Goal: Transaction & Acquisition: Book appointment/travel/reservation

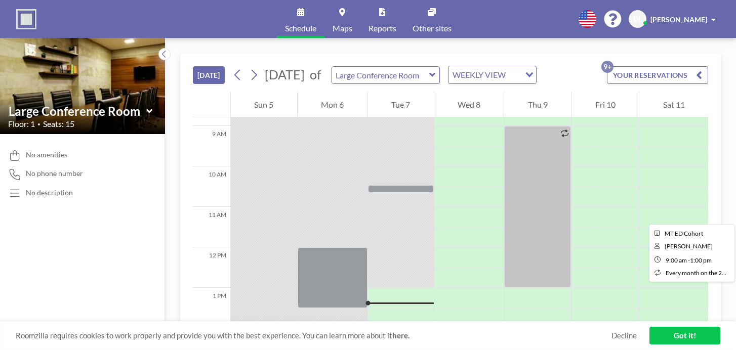
scroll to position [359, 0]
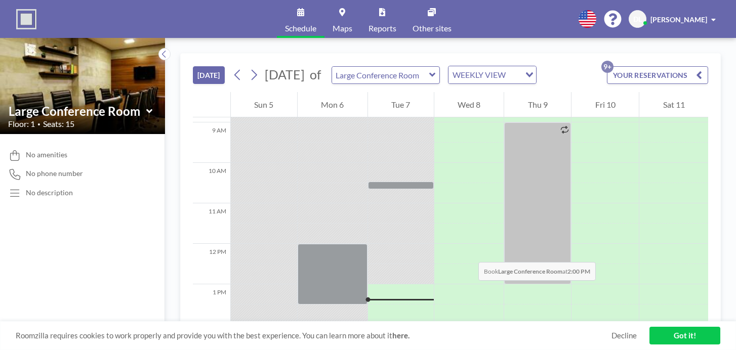
click at [379, 325] on div at bounding box center [401, 335] width 66 height 20
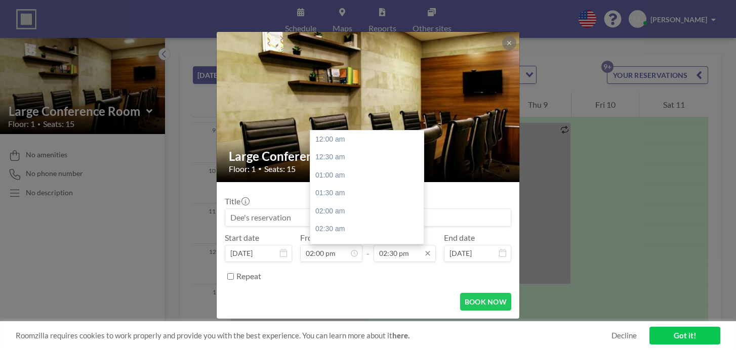
scroll to position [469, 0]
click at [397, 245] on input "02:30 pm" at bounding box center [405, 253] width 62 height 17
click at [358, 202] on div "03:00 pm" at bounding box center [366, 211] width 113 height 18
type input "03:00 pm"
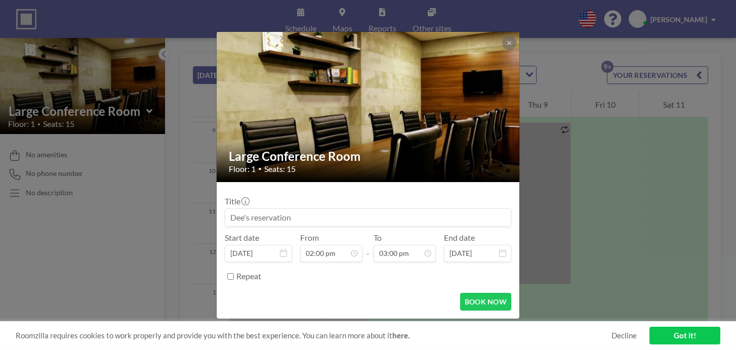
click at [300, 209] on input at bounding box center [368, 217] width 286 height 17
type input "MT meeting"
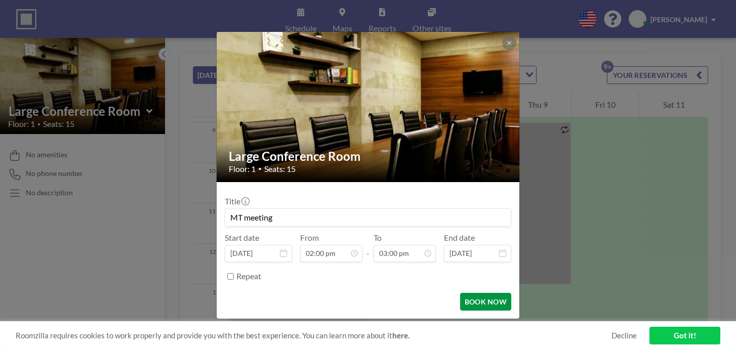
click at [460, 293] on button "BOOK NOW" at bounding box center [485, 302] width 51 height 18
